Goal: Information Seeking & Learning: Learn about a topic

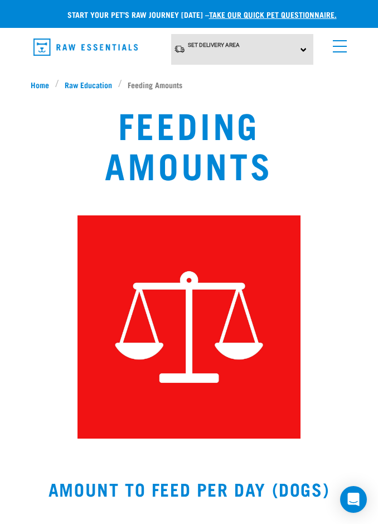
click at [92, 79] on span "Raw Education" at bounding box center [88, 85] width 47 height 12
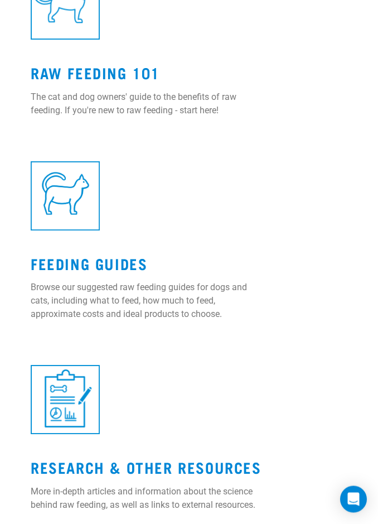
scroll to position [581, 0]
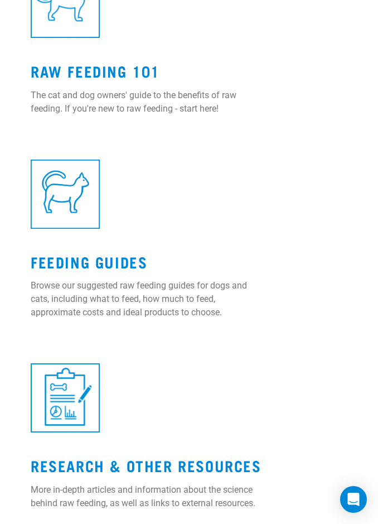
click at [113, 75] on link "Raw Feeding 101" at bounding box center [95, 70] width 129 height 8
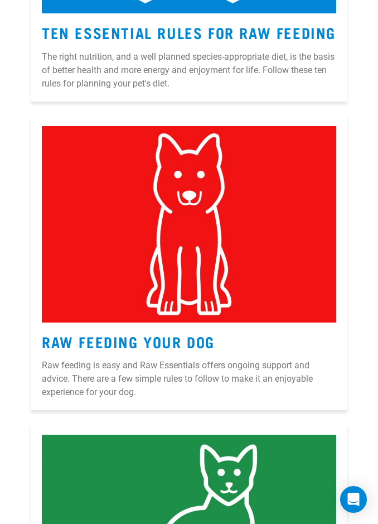
scroll to position [1332, 0]
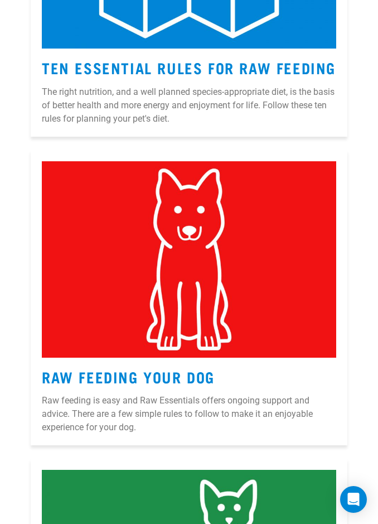
click at [201, 381] on link "Raw Feeding Your Dog" at bounding box center [128, 376] width 173 height 8
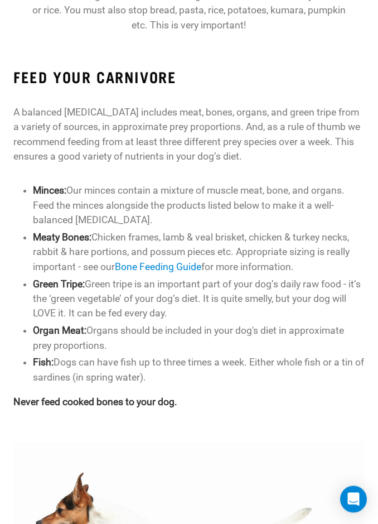
scroll to position [545, 0]
click at [160, 265] on link "Bone Feeding Guide" at bounding box center [158, 266] width 87 height 11
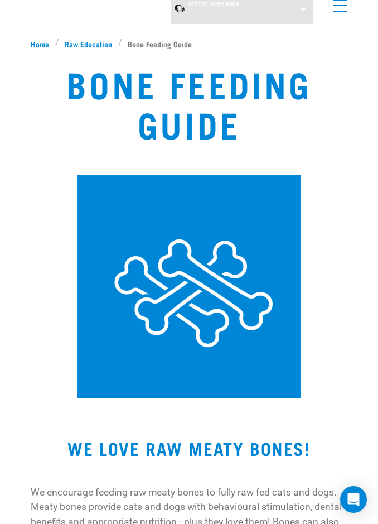
scroll to position [37, 0]
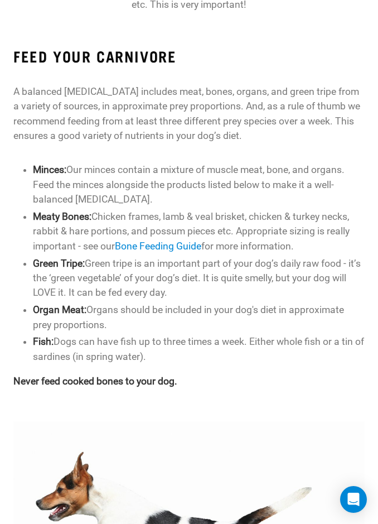
click at [337, 303] on li "Organ Meat: Organs should be included in your dog's diet in approximate prey pr…" at bounding box center [199, 318] width 332 height 30
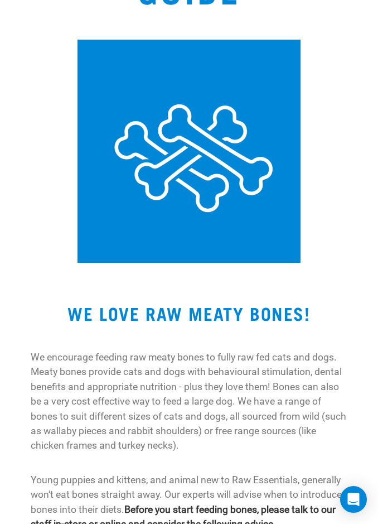
scroll to position [149, 0]
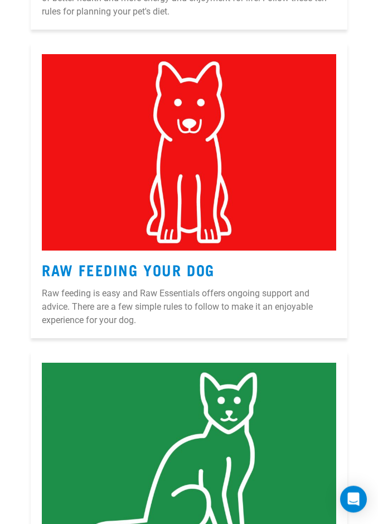
scroll to position [1439, 0]
click at [196, 273] on link "Raw Feeding Your Dog" at bounding box center [128, 269] width 173 height 8
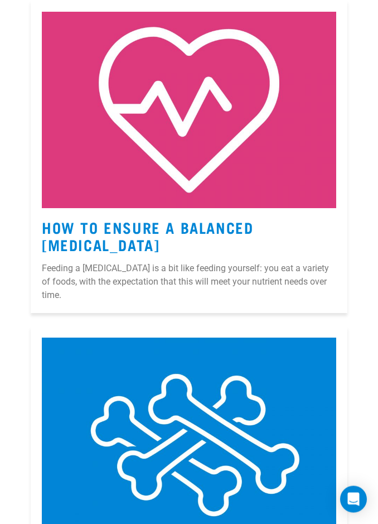
scroll to position [2702, 0]
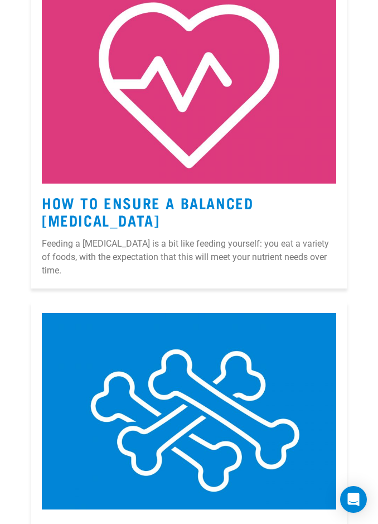
click at [210, 218] on link "How to Ensure a Balanced [MEDICAL_DATA]" at bounding box center [148, 211] width 212 height 26
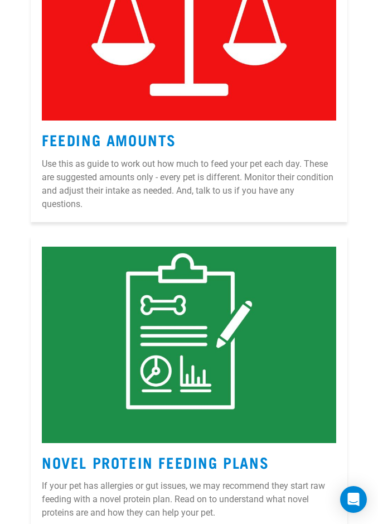
scroll to position [3407, 0]
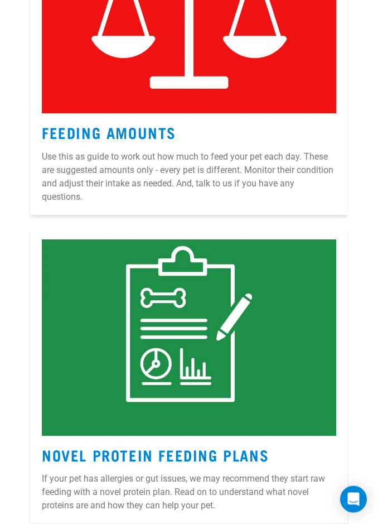
click at [237, 151] on p "Use this as guide to work out how much to feed your pet each day. These are sug…" at bounding box center [189, 178] width 295 height 54
click at [263, 87] on img at bounding box center [189, 15] width 295 height 196
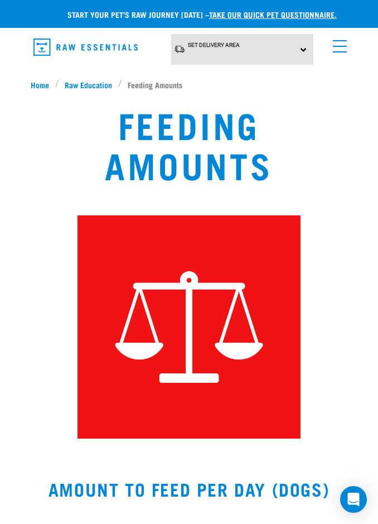
click at [222, 320] on img at bounding box center [189, 326] width 223 height 223
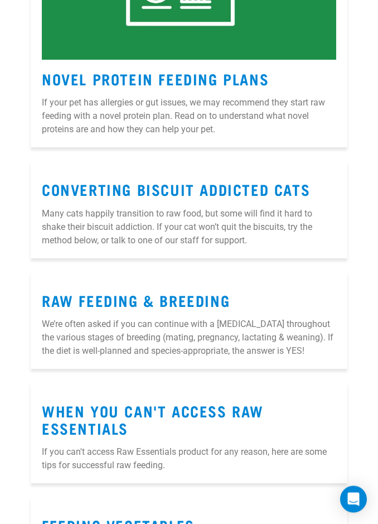
scroll to position [3785, 0]
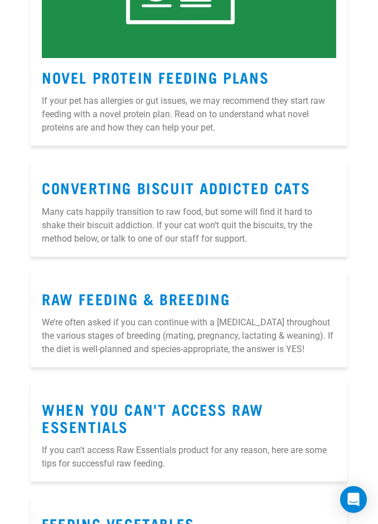
click at [224, 294] on link "Raw Feeding & Breeding" at bounding box center [136, 298] width 188 height 8
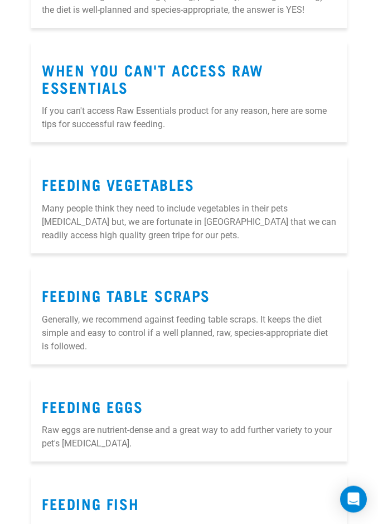
scroll to position [4125, 0]
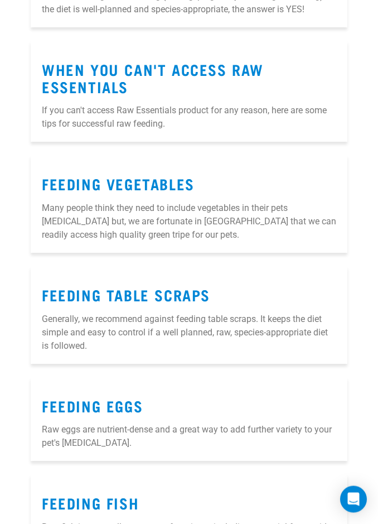
click at [219, 65] on link "When You Can't Access Raw Essentials" at bounding box center [153, 78] width 222 height 26
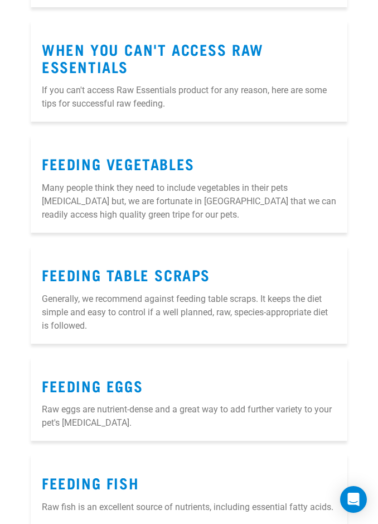
click at [162, 159] on link "Feeding Vegetables" at bounding box center [118, 163] width 153 height 8
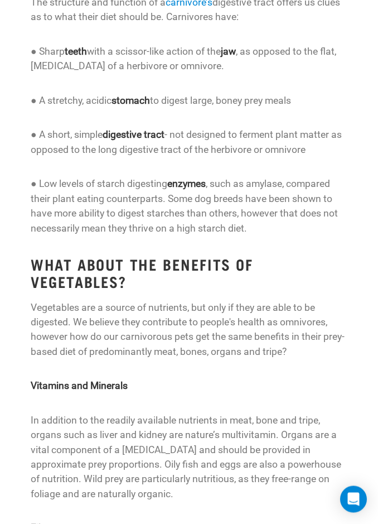
scroll to position [1132, 0]
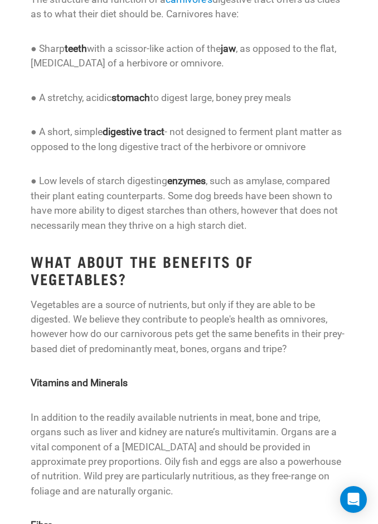
click at [306, 325] on p "Vegetables are a source of nutrients, but only if they are able to be digested.…" at bounding box center [189, 326] width 317 height 59
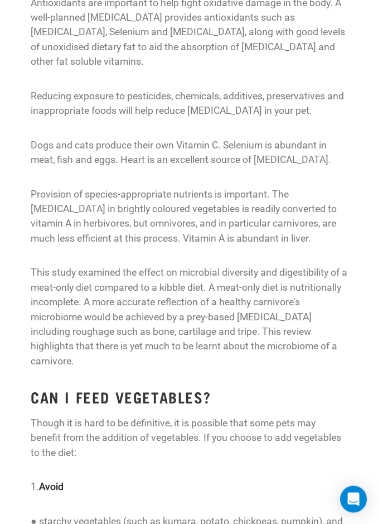
scroll to position [1773, 0]
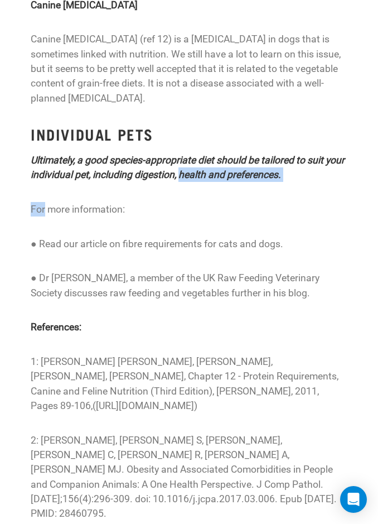
scroll to position [3338, 0]
click at [175, 434] on p "2: Chandler M, Cunningham S, Lund EM, Khanna C, Naramore R, Patel A, Day MJ. Ob…" at bounding box center [189, 478] width 317 height 88
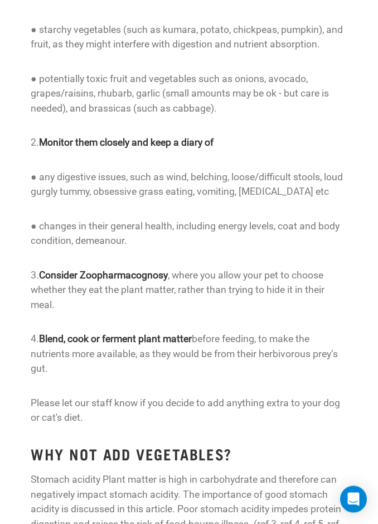
scroll to position [2143, 0]
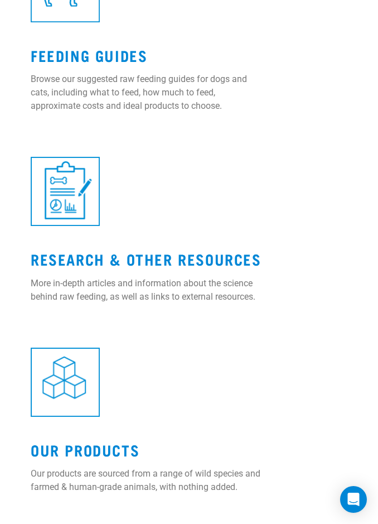
scroll to position [788, 0]
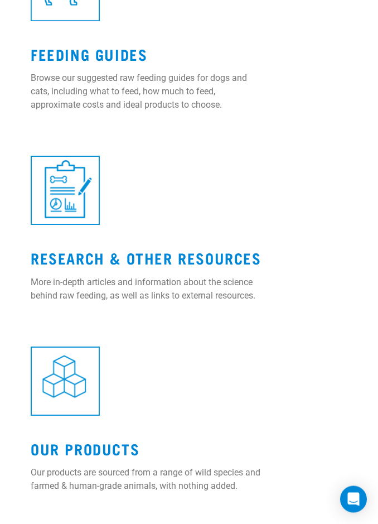
click at [74, 416] on img at bounding box center [65, 381] width 69 height 69
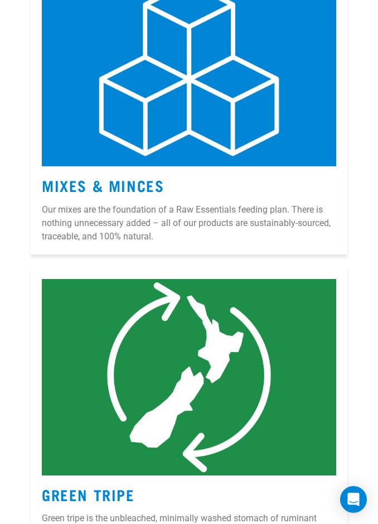
scroll to position [323, 0]
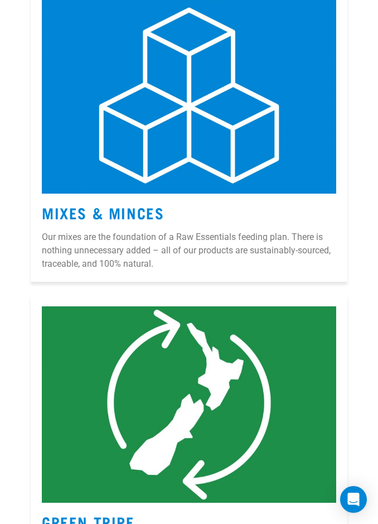
click at [273, 142] on img at bounding box center [189, 95] width 295 height 196
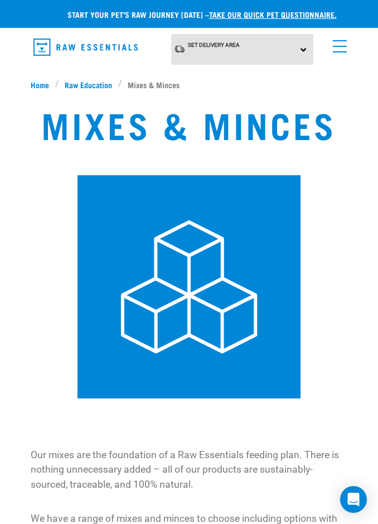
click at [277, 114] on h1 "Mixes & Minces" at bounding box center [188, 124] width 295 height 40
click at [186, 284] on img at bounding box center [189, 286] width 223 height 223
click at [186, 311] on img at bounding box center [189, 286] width 223 height 223
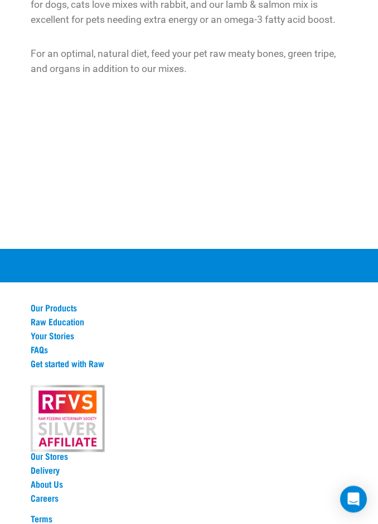
scroll to position [548, 0]
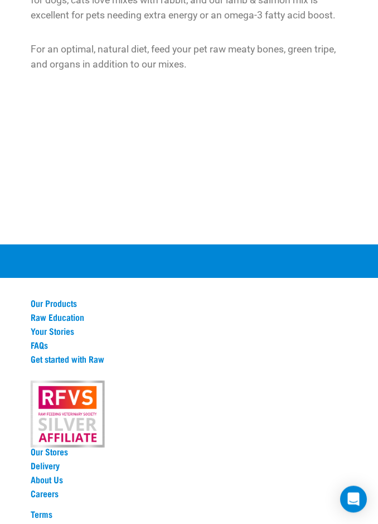
click at [66, 301] on link "Our Products" at bounding box center [189, 304] width 317 height 10
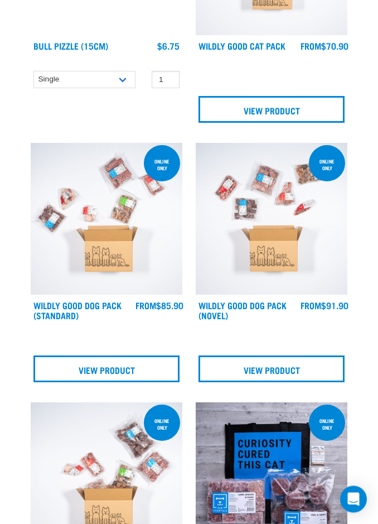
scroll to position [804, 0]
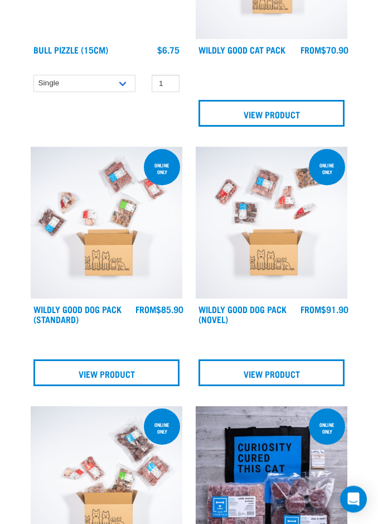
click at [147, 379] on link "View Product" at bounding box center [106, 373] width 146 height 27
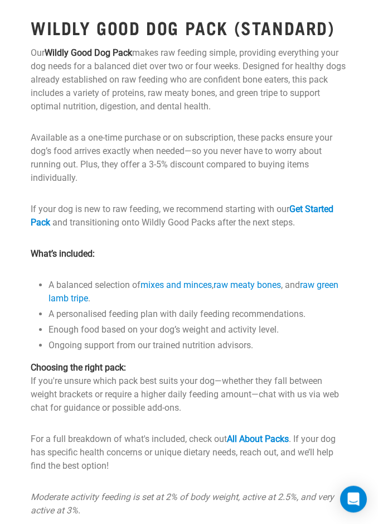
scroll to position [531, 0]
click at [193, 289] on link "mixes and minces" at bounding box center [176, 285] width 71 height 11
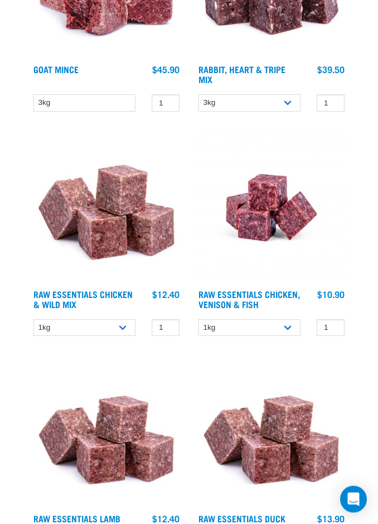
scroll to position [336, 0]
click at [289, 335] on select "1kg 3kg" at bounding box center [250, 327] width 102 height 17
select select "28665"
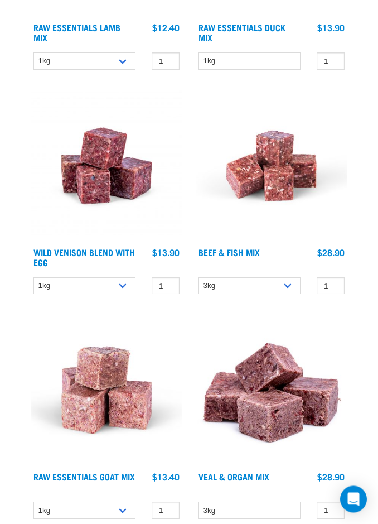
scroll to position [827, 0]
click at [123, 290] on select "1kg 3kg Bulk (10kg)" at bounding box center [84, 285] width 102 height 17
click at [124, 290] on select "1kg 3kg Bulk (10kg)" at bounding box center [84, 285] width 102 height 17
select select "33465"
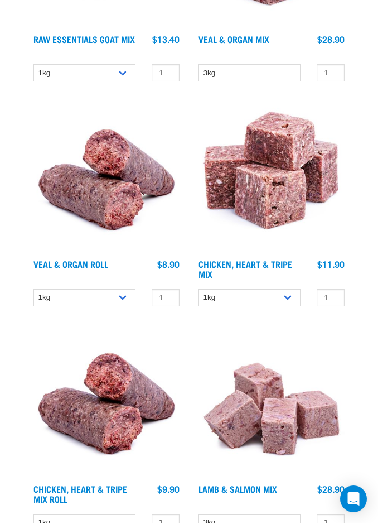
scroll to position [1265, 0]
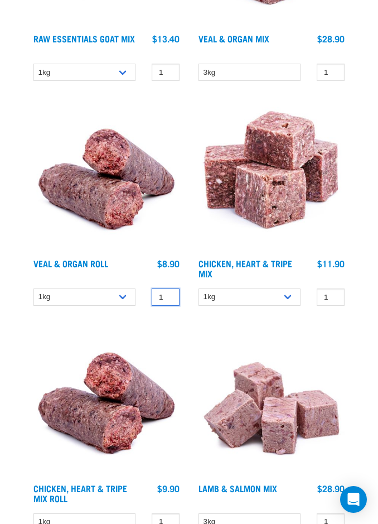
click at [166, 301] on input "1" at bounding box center [166, 297] width 28 height 17
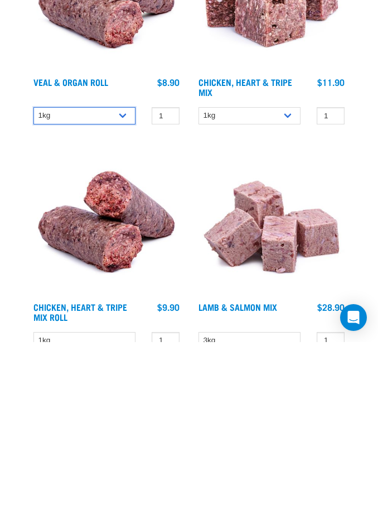
click at [125, 289] on select "1kg Bulk (10kg)" at bounding box center [84, 297] width 102 height 17
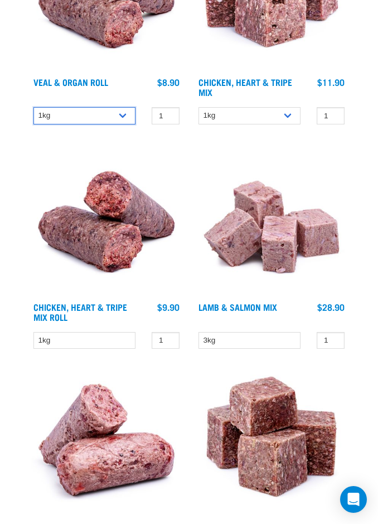
select select "920"
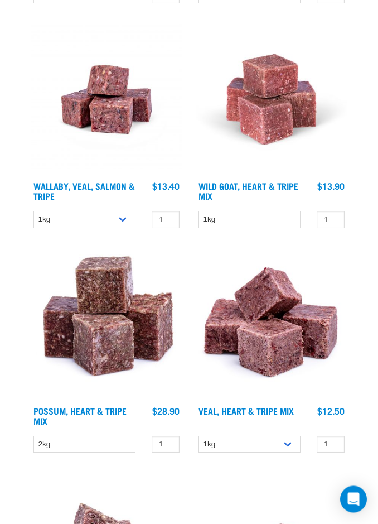
scroll to position [2466, 0]
click at [122, 227] on select "1kg 3kg Bulk (18kg)" at bounding box center [84, 219] width 102 height 17
click at [128, 225] on select "1kg 3kg Bulk (18kg)" at bounding box center [84, 219] width 102 height 17
select select "278010"
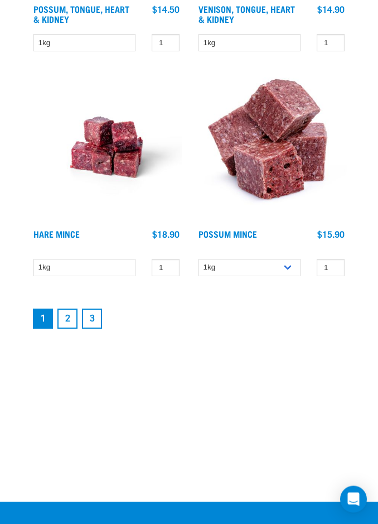
scroll to position [3544, 0]
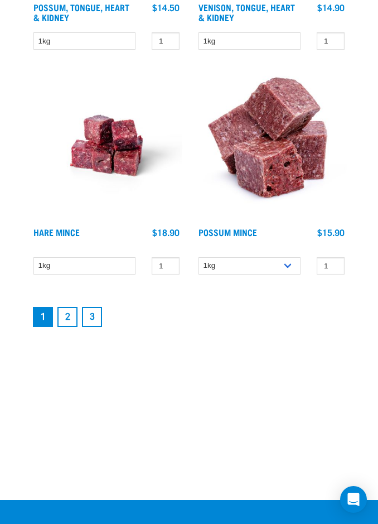
click at [66, 323] on link "2" at bounding box center [67, 317] width 20 height 20
click at [71, 307] on link "2" at bounding box center [67, 317] width 20 height 20
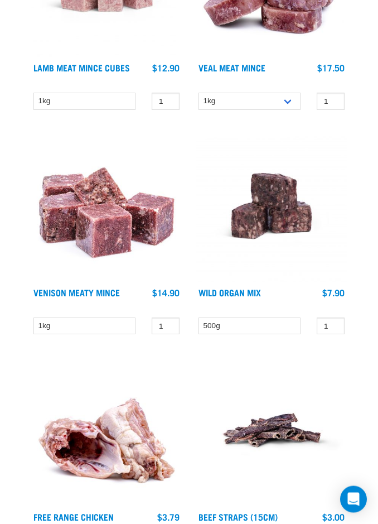
scroll to position [787, 0]
click at [267, 325] on select "500g" at bounding box center [250, 326] width 102 height 17
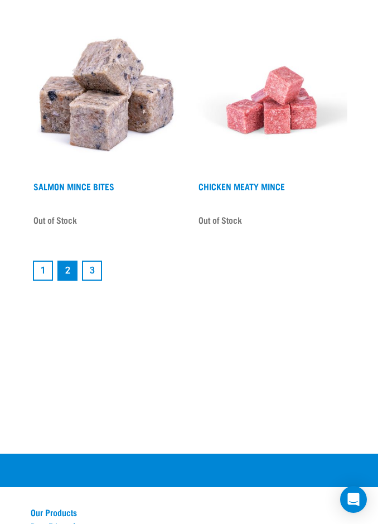
scroll to position [3586, 0]
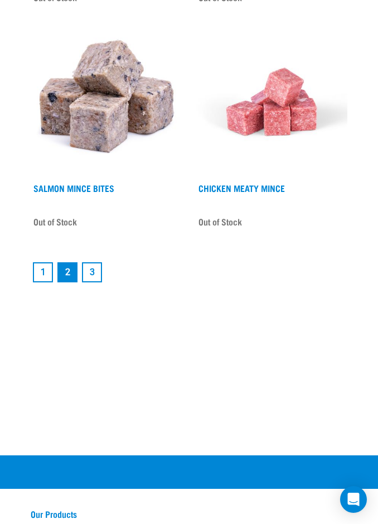
click at [95, 274] on link "3" at bounding box center [92, 272] width 20 height 20
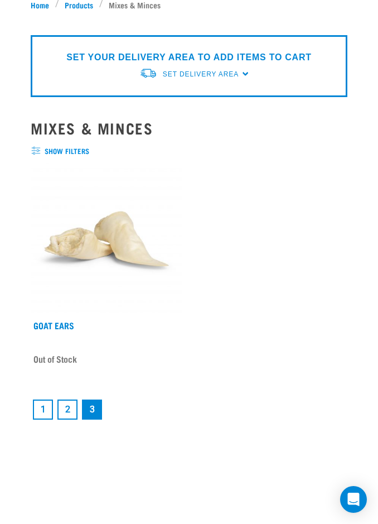
scroll to position [48, 0]
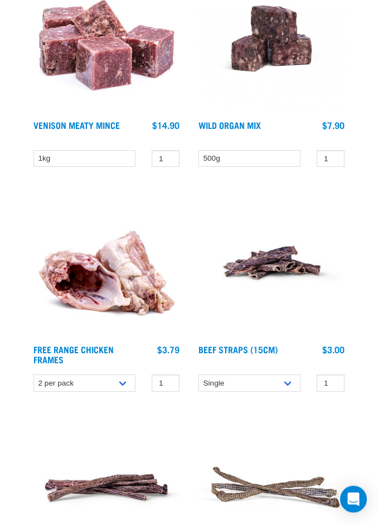
scroll to position [954, 0]
click at [133, 378] on select "2 per pack Bulk (14 pack)" at bounding box center [84, 383] width 102 height 17
click at [125, 383] on select "2 per pack Bulk (14 pack)" at bounding box center [84, 383] width 102 height 17
click at [121, 383] on select "2 per pack Bulk (14 pack)" at bounding box center [84, 383] width 102 height 17
click at [124, 385] on select "2 per pack Bulk (14 pack)" at bounding box center [84, 383] width 102 height 17
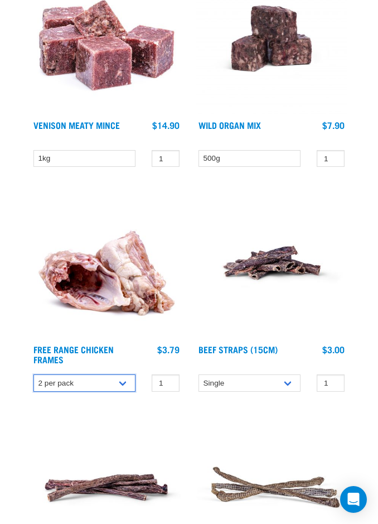
select select "804"
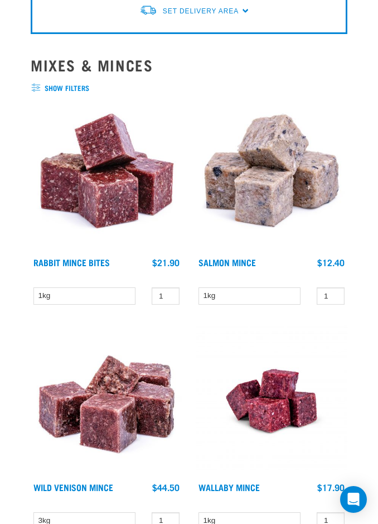
scroll to position [142, 0]
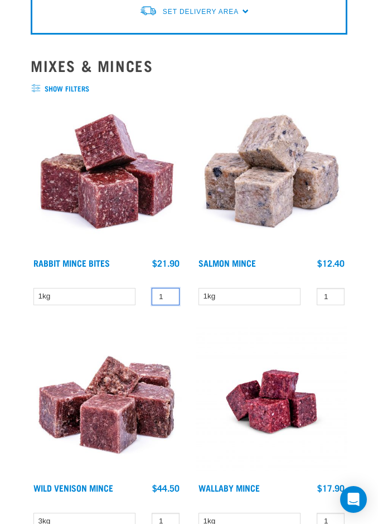
click at [170, 295] on input "1" at bounding box center [166, 296] width 28 height 17
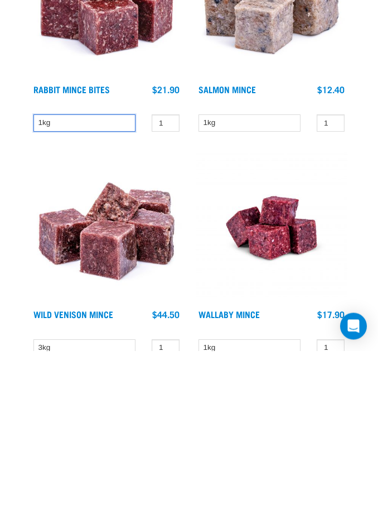
click at [99, 288] on select "1kg" at bounding box center [84, 296] width 102 height 17
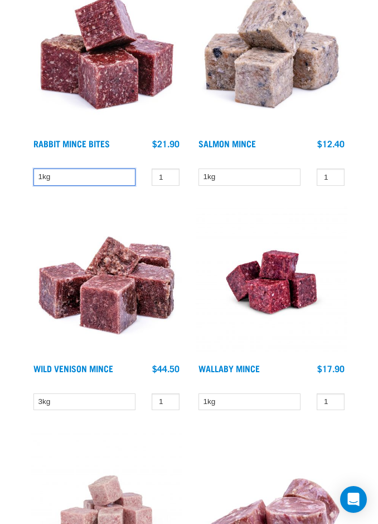
scroll to position [304, 0]
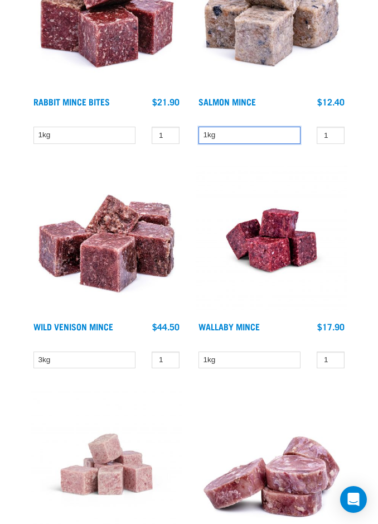
click at [270, 133] on select "1kg" at bounding box center [250, 135] width 102 height 17
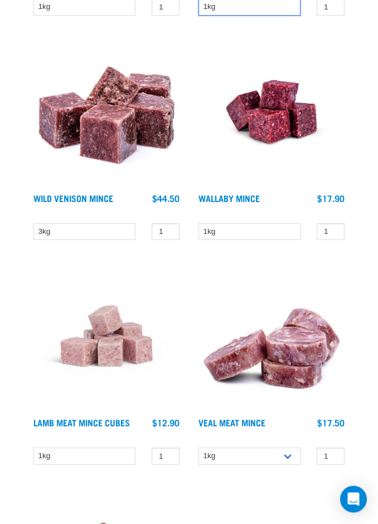
scroll to position [424, 0]
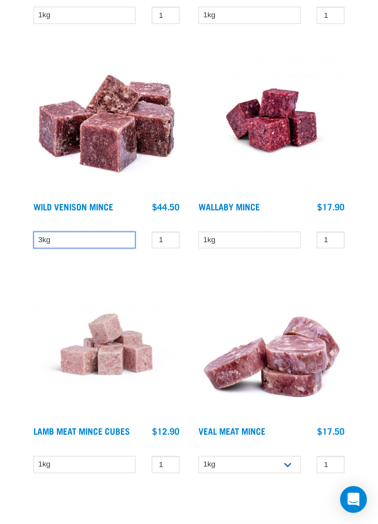
click at [106, 237] on select "3kg" at bounding box center [84, 240] width 102 height 17
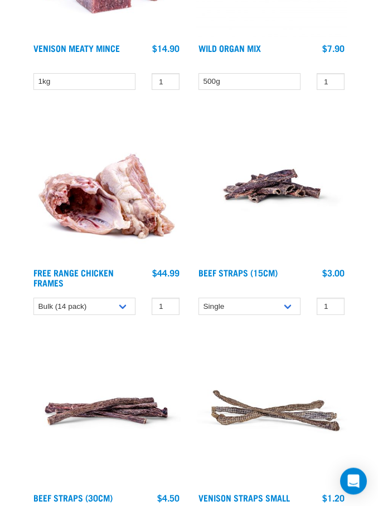
scroll to position [1024, 0]
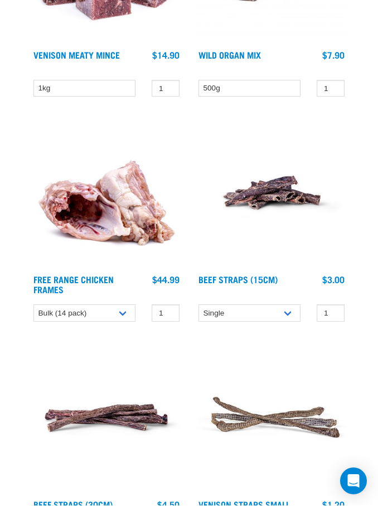
click at [141, 231] on img at bounding box center [107, 193] width 152 height 152
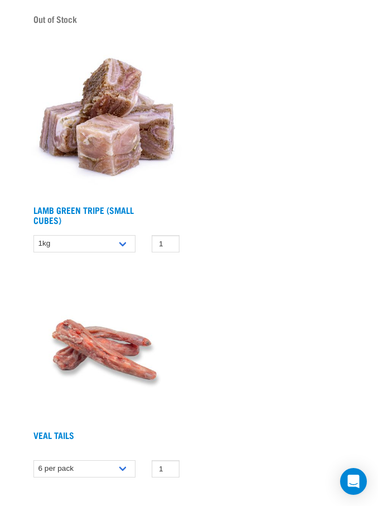
scroll to position [1142, 0]
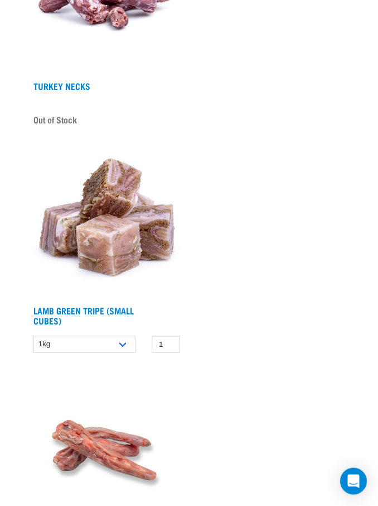
click at [140, 248] on img at bounding box center [107, 224] width 152 height 152
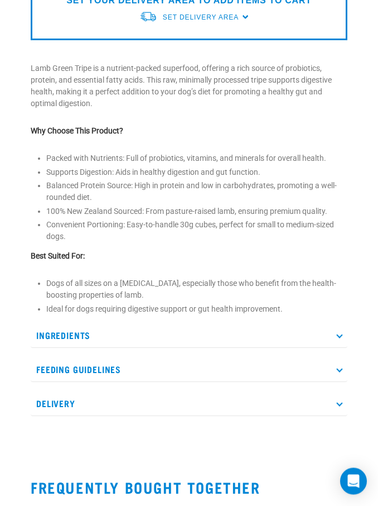
scroll to position [375, 0]
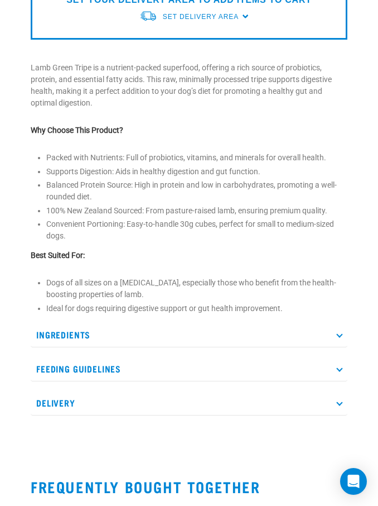
click at [158, 337] on p "Ingredients" at bounding box center [189, 334] width 317 height 25
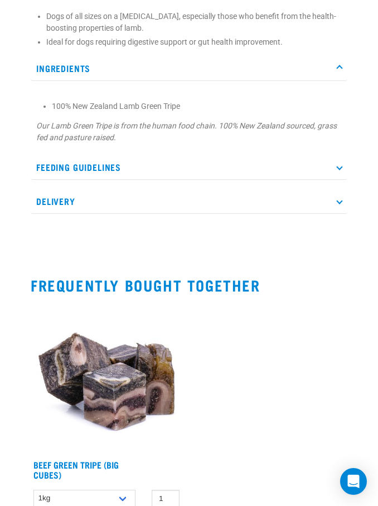
scroll to position [676, 0]
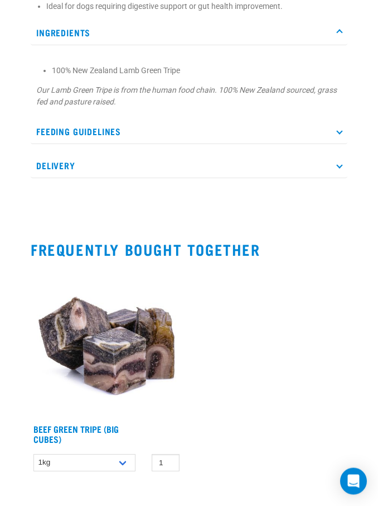
click at [159, 367] on img at bounding box center [107, 343] width 152 height 152
click at [117, 332] on img at bounding box center [107, 343] width 152 height 152
click at [121, 332] on img at bounding box center [107, 343] width 152 height 152
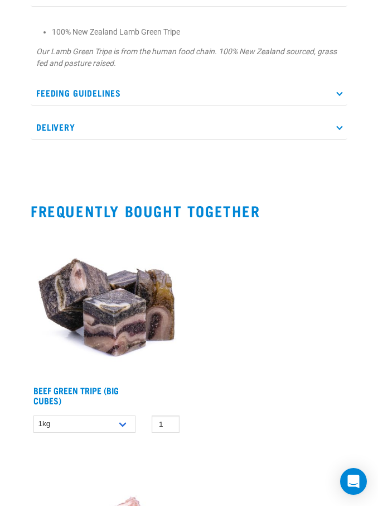
click at [98, 392] on link "Beef Green Tripe (Big Cubes)" at bounding box center [75, 394] width 85 height 15
click at [85, 388] on link "Beef Green Tripe (Big Cubes)" at bounding box center [75, 394] width 85 height 15
click at [86, 392] on link "Beef Green Tripe (Big Cubes)" at bounding box center [75, 394] width 85 height 15
